Goal: Task Accomplishment & Management: Use online tool/utility

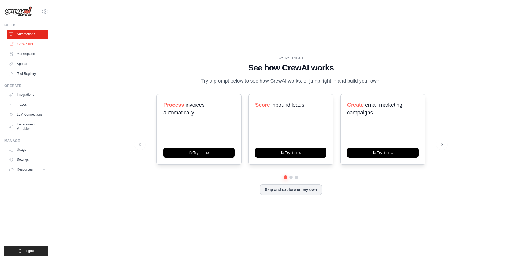
click at [28, 45] on link "Crew Studio" at bounding box center [28, 44] width 42 height 9
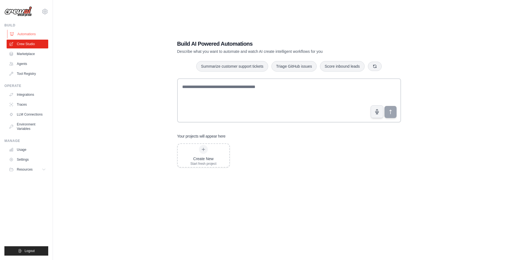
click at [37, 34] on link "Automations" at bounding box center [28, 34] width 42 height 9
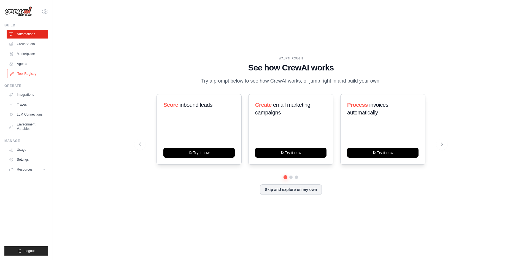
click at [30, 74] on link "Tool Registry" at bounding box center [28, 73] width 42 height 9
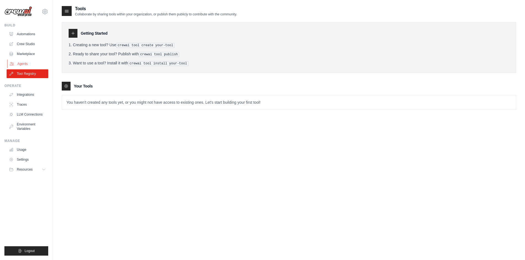
click at [21, 65] on link "Agents" at bounding box center [28, 64] width 42 height 9
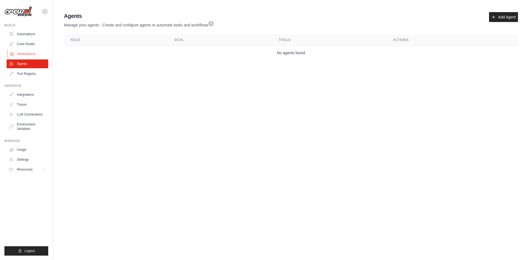
click at [21, 53] on link "Marketplace" at bounding box center [28, 54] width 42 height 9
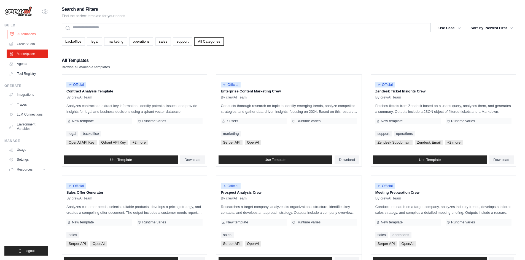
click at [21, 36] on link "Automations" at bounding box center [28, 34] width 42 height 9
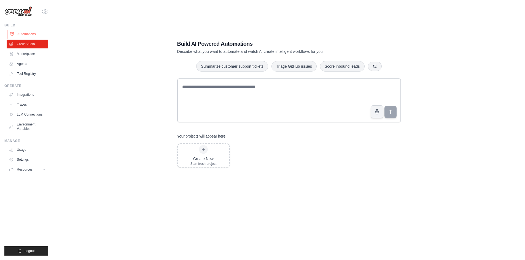
click at [22, 36] on link "Automations" at bounding box center [28, 34] width 42 height 9
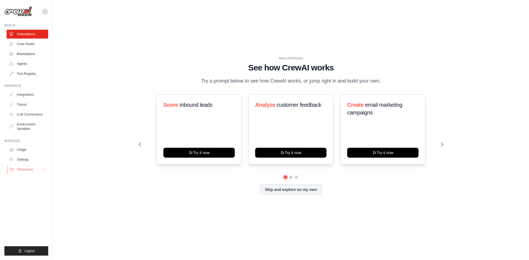
click at [30, 172] on button "Resources" at bounding box center [28, 169] width 42 height 9
click at [24, 43] on link "Crew Studio" at bounding box center [28, 44] width 42 height 9
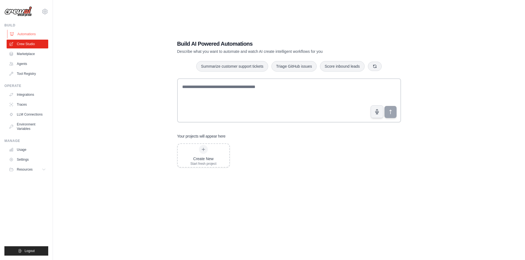
click at [22, 36] on link "Automations" at bounding box center [28, 34] width 42 height 9
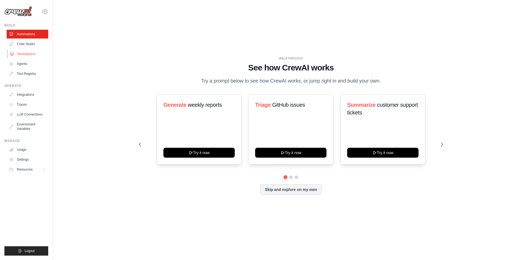
click at [30, 52] on link "Marketplace" at bounding box center [28, 54] width 42 height 9
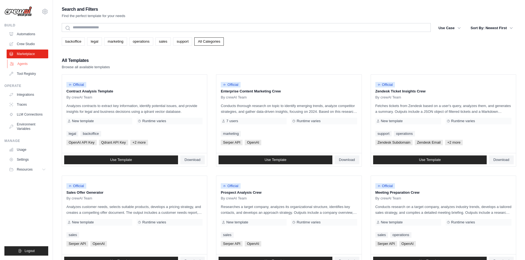
click at [26, 66] on link "Agents" at bounding box center [28, 64] width 42 height 9
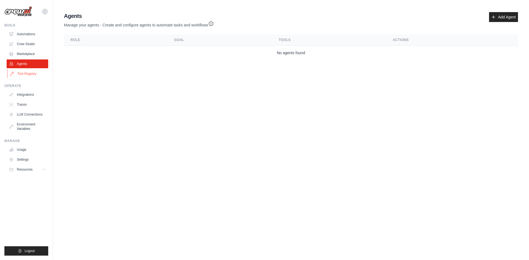
click at [29, 76] on link "Tool Registry" at bounding box center [28, 73] width 42 height 9
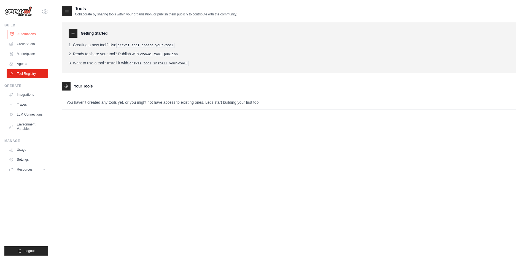
click at [27, 37] on link "Automations" at bounding box center [28, 34] width 42 height 9
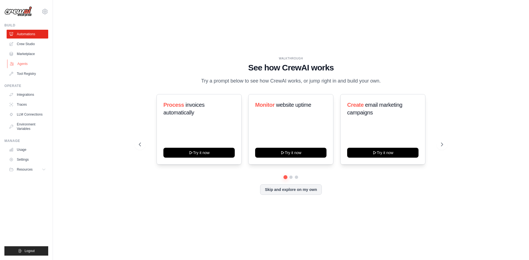
click at [29, 66] on link "Agents" at bounding box center [28, 64] width 42 height 9
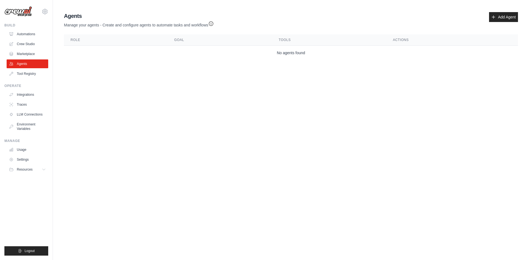
click at [28, 74] on link "Tool Registry" at bounding box center [28, 73] width 42 height 9
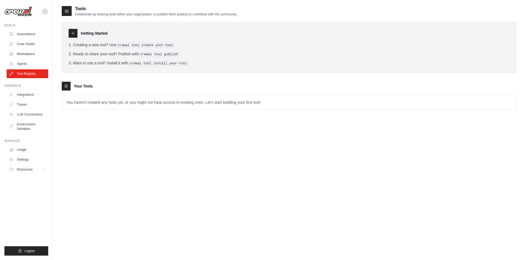
click at [26, 54] on link "Marketplace" at bounding box center [28, 54] width 42 height 9
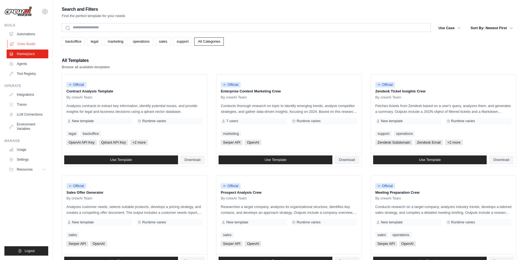
click at [28, 47] on link "Crew Studio" at bounding box center [28, 44] width 42 height 9
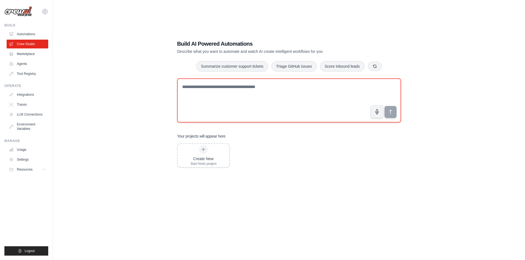
click at [205, 107] on textarea at bounding box center [289, 101] width 224 height 44
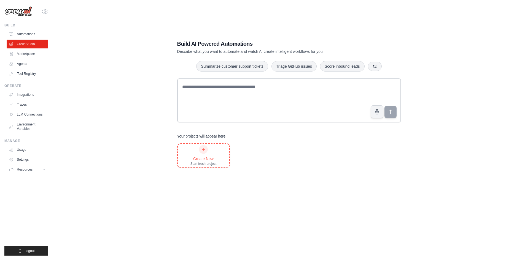
click at [203, 155] on div "Create New Start fresh project" at bounding box center [203, 155] width 26 height 21
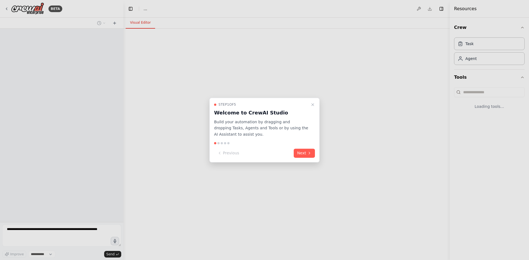
select select "****"
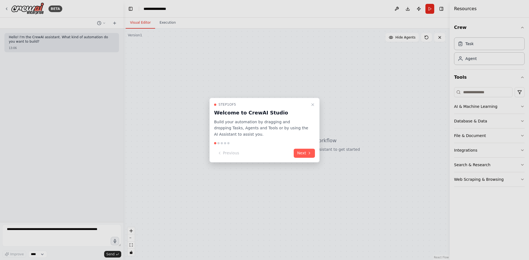
click at [314, 106] on icon "Close walkthrough" at bounding box center [312, 104] width 4 height 4
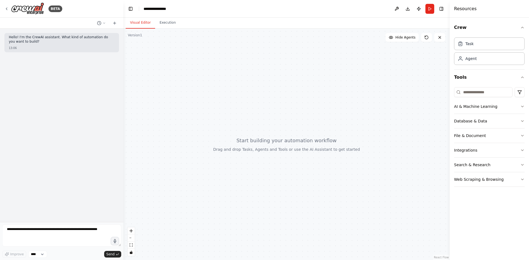
click at [78, 41] on p "Hello! I'm the CrewAI assistant. What kind of automation do you want to build?" at bounding box center [62, 39] width 106 height 9
drag, startPoint x: 86, startPoint y: 35, endPoint x: 24, endPoint y: 43, distance: 62.3
click at [29, 45] on div "Hello! I'm the CrewAI assistant. What kind of automation do you want to build? …" at bounding box center [61, 42] width 115 height 19
click at [18, 42] on p "Hello! I'm the CrewAI assistant. What kind of automation do you want to build?" at bounding box center [62, 39] width 106 height 9
click at [58, 233] on textarea at bounding box center [61, 236] width 119 height 22
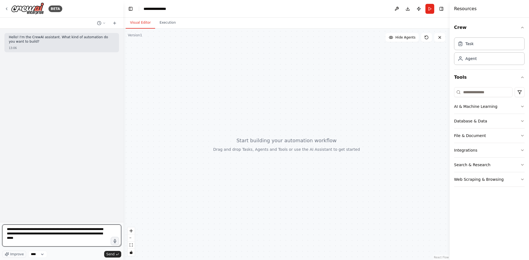
type textarea "**********"
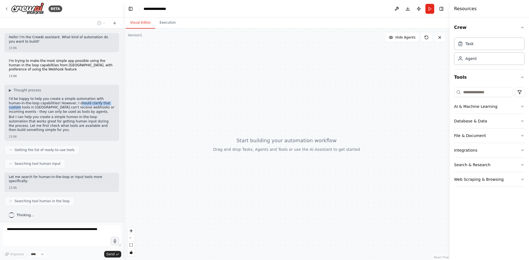
drag, startPoint x: 52, startPoint y: 102, endPoint x: 94, endPoint y: 105, distance: 41.7
click at [89, 105] on p "I'd be happy to help you create a simple automation with human-in-the-loop capa…" at bounding box center [62, 105] width 106 height 17
click at [95, 105] on p "I'd be happy to help you create a simple automation with human-in-the-loop capa…" at bounding box center [62, 105] width 106 height 17
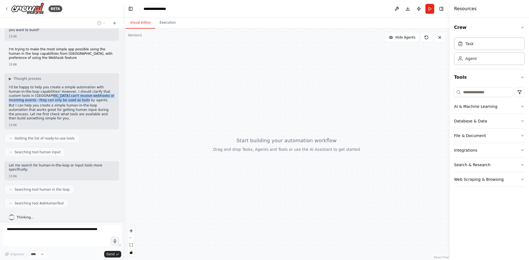
drag, startPoint x: 28, startPoint y: 98, endPoint x: 78, endPoint y: 100, distance: 50.7
click at [77, 100] on p "I'd be happy to help you create a simple automation with human-in-the-loop capa…" at bounding box center [62, 93] width 106 height 17
click at [78, 100] on p "I'd be happy to help you create a simple automation with human-in-the-loop capa…" at bounding box center [62, 93] width 106 height 17
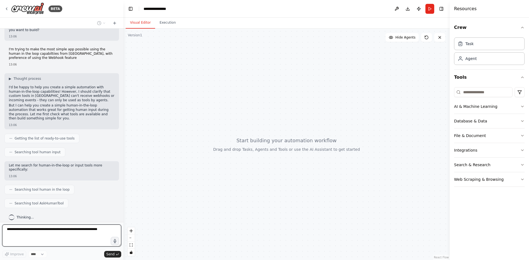
scroll to position [17, 0]
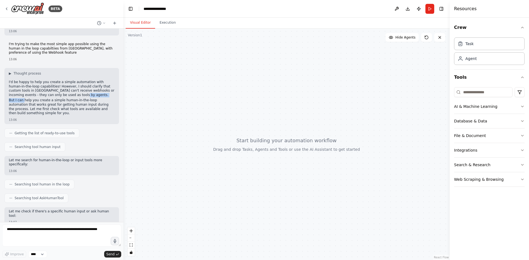
drag, startPoint x: 23, startPoint y: 98, endPoint x: 58, endPoint y: 97, distance: 35.3
click at [59, 97] on div "I'd be happy to help you create a simple automation with human-in-the-loop capa…" at bounding box center [62, 98] width 106 height 37
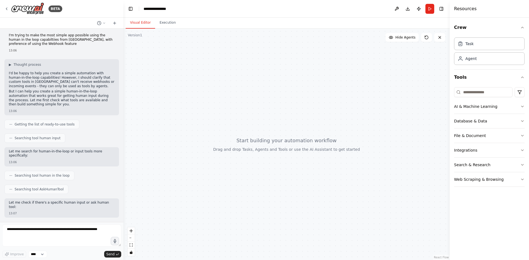
click at [26, 99] on div "Hello! I'm the CrewAI assistant. What kind of automation do you want to build? …" at bounding box center [61, 126] width 123 height 194
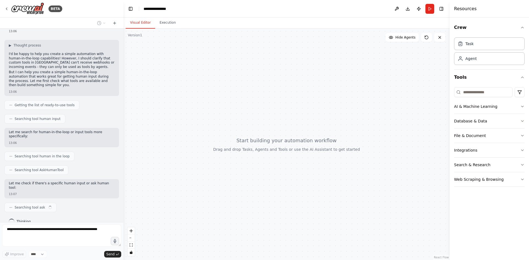
scroll to position [17, 0]
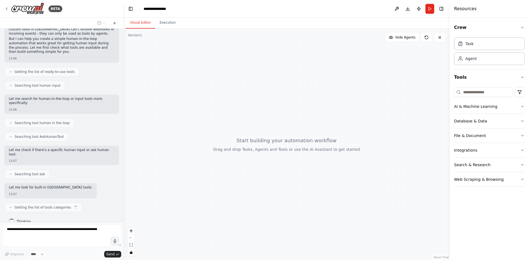
drag, startPoint x: 48, startPoint y: 107, endPoint x: 98, endPoint y: 106, distance: 49.9
click at [98, 106] on div "Hello! I'm the CrewAI assistant. What kind of automation do you want to build? …" at bounding box center [61, 126] width 123 height 194
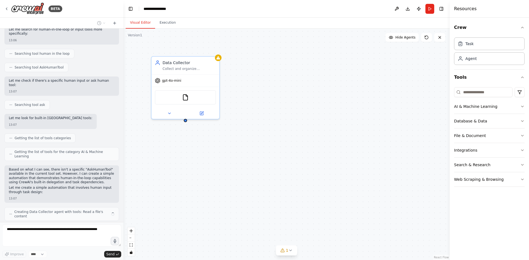
scroll to position [148, 0]
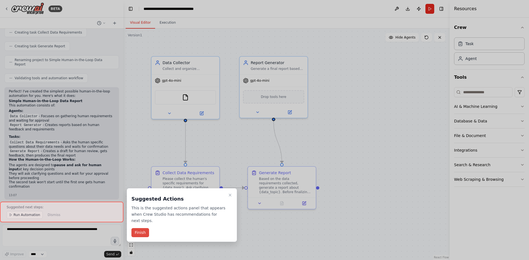
click at [139, 228] on button "Finish" at bounding box center [140, 232] width 18 height 9
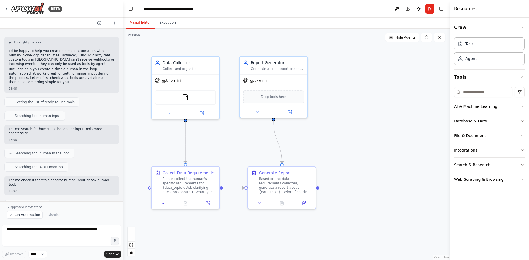
scroll to position [0, 0]
